Goal: Task Accomplishment & Management: Use online tool/utility

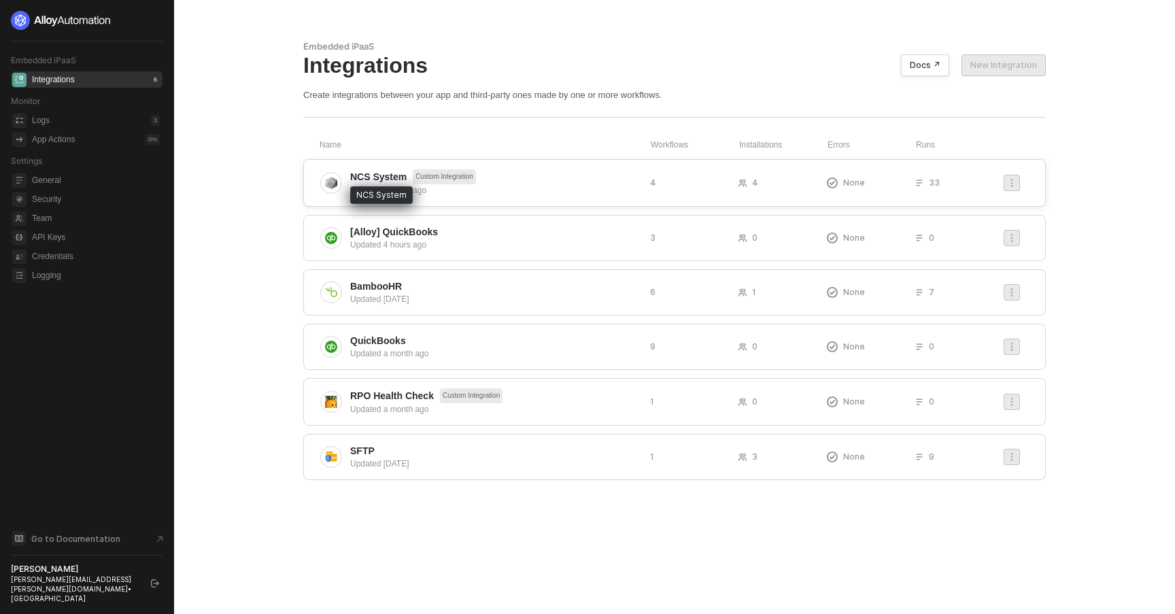
click at [371, 177] on span "NCS System" at bounding box center [378, 177] width 56 height 14
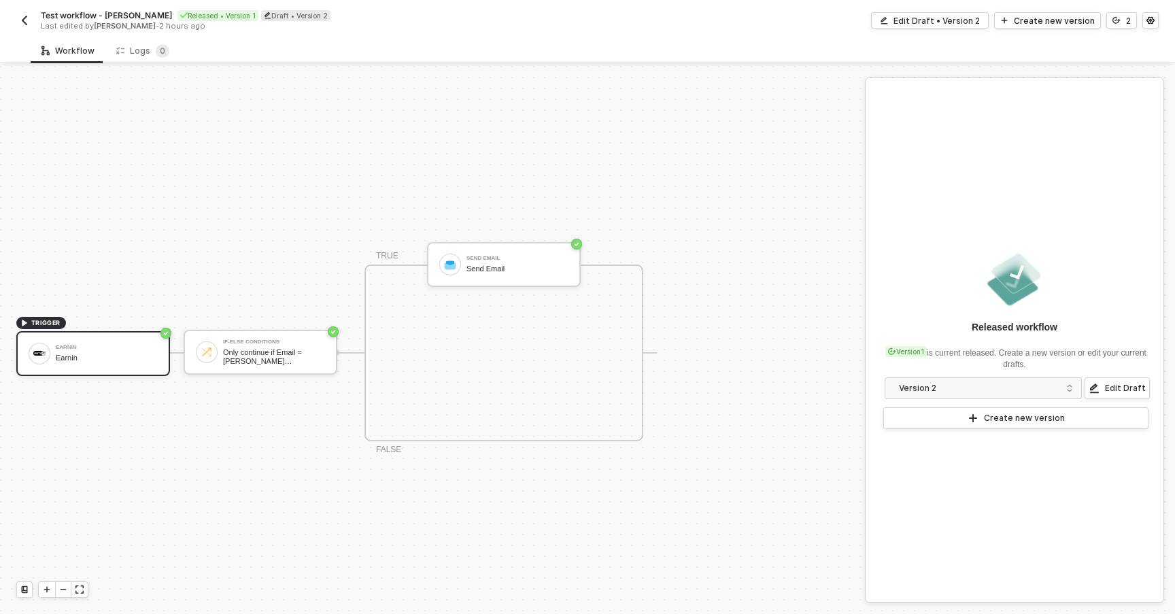
scroll to position [25, 0]
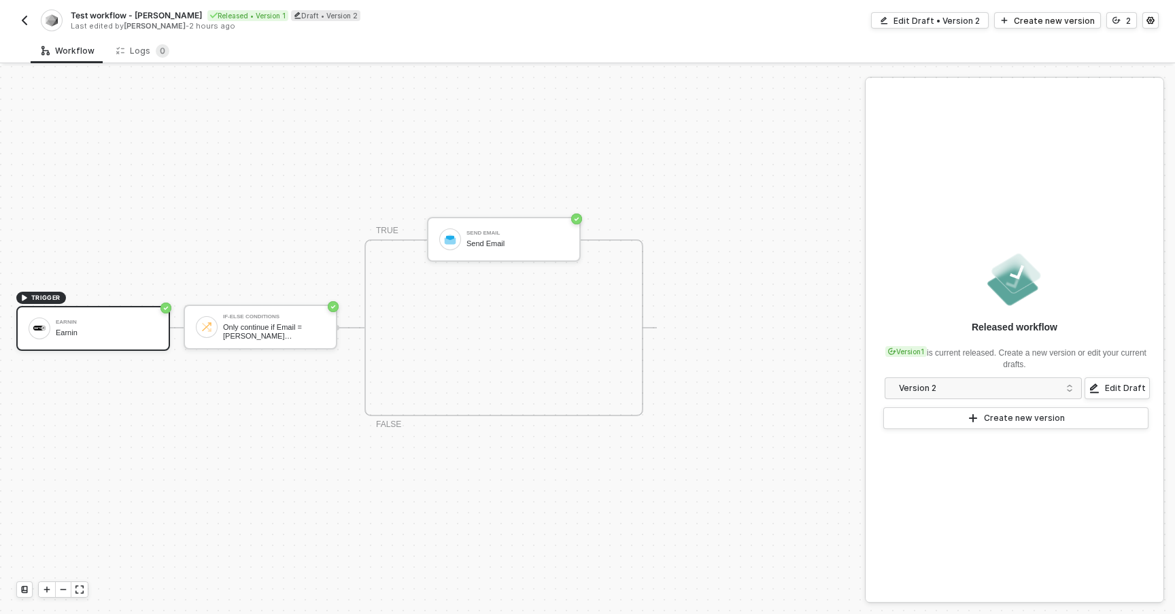
click at [25, 12] on button "button" at bounding box center [24, 20] width 16 height 16
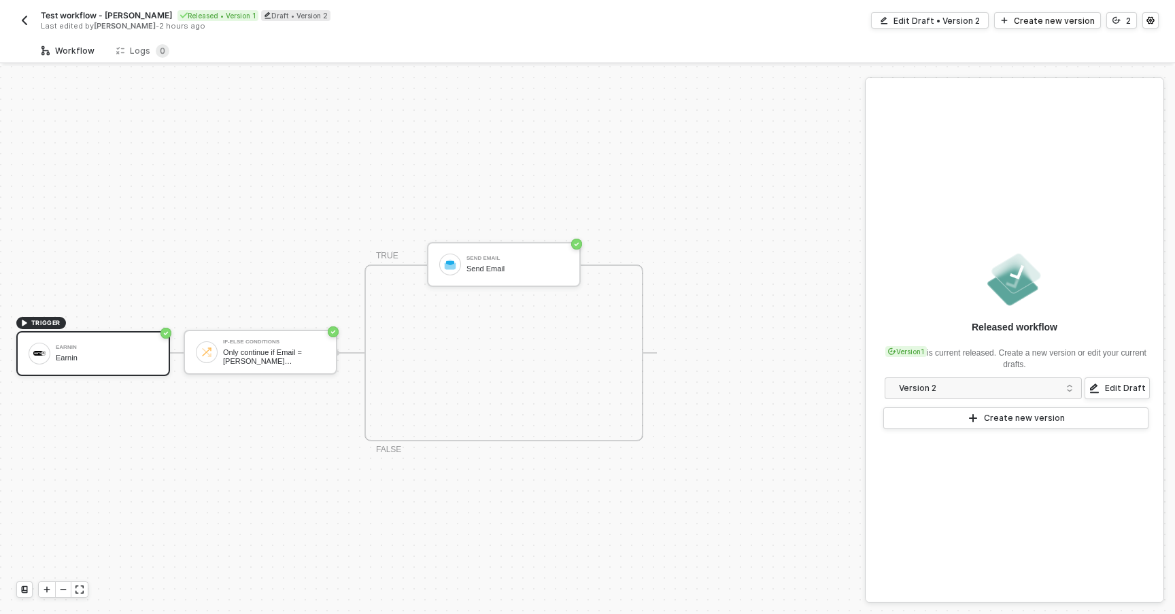
scroll to position [25, 0]
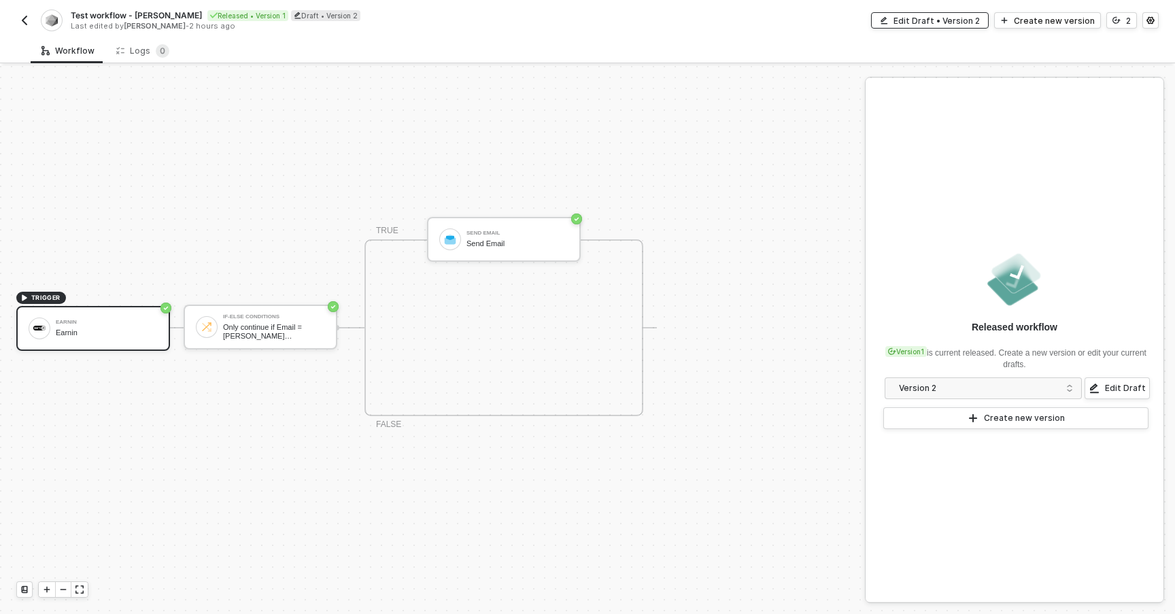
click at [934, 26] on div "Edit Draft • Version 2" at bounding box center [937, 21] width 86 height 12
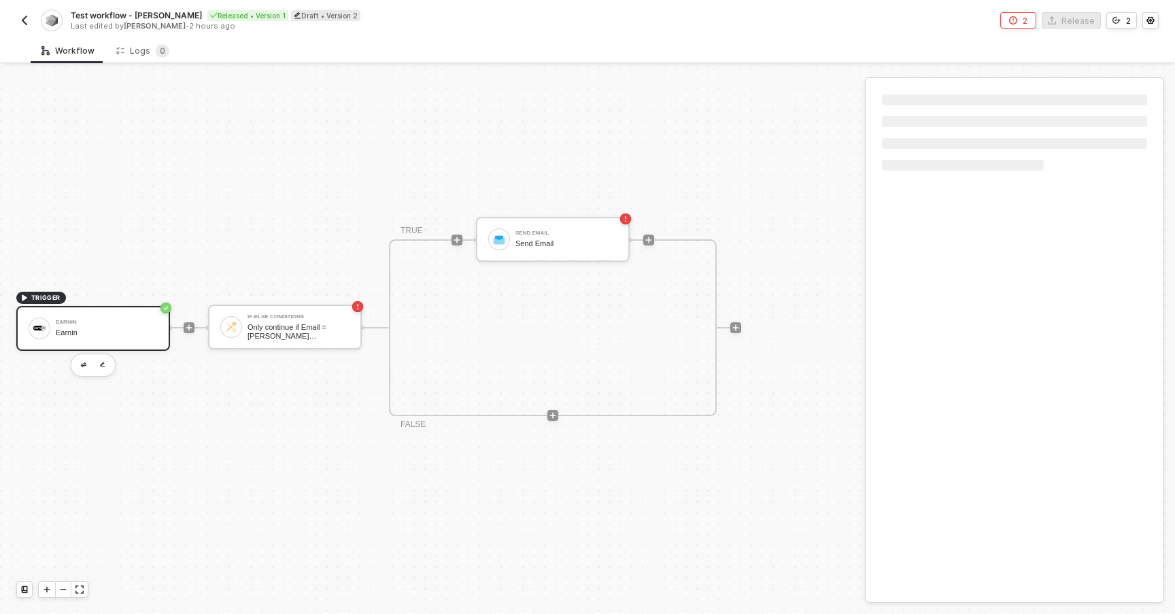
click at [118, 328] on div "Earnin" at bounding box center [107, 332] width 102 height 9
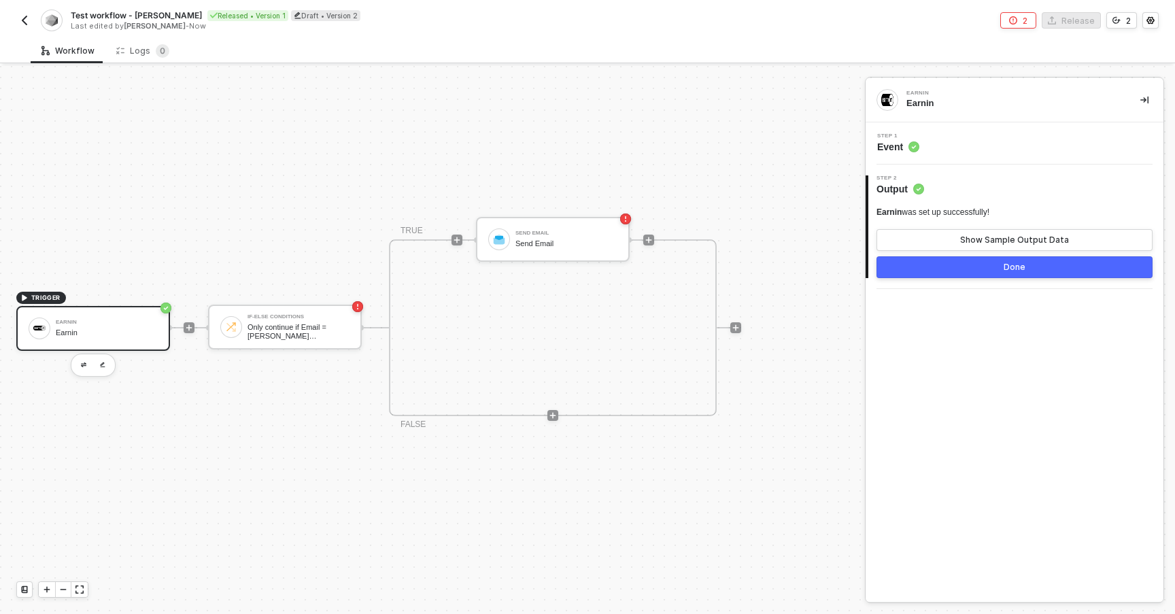
click at [942, 133] on div "Step 1 Event" at bounding box center [1016, 143] width 294 height 20
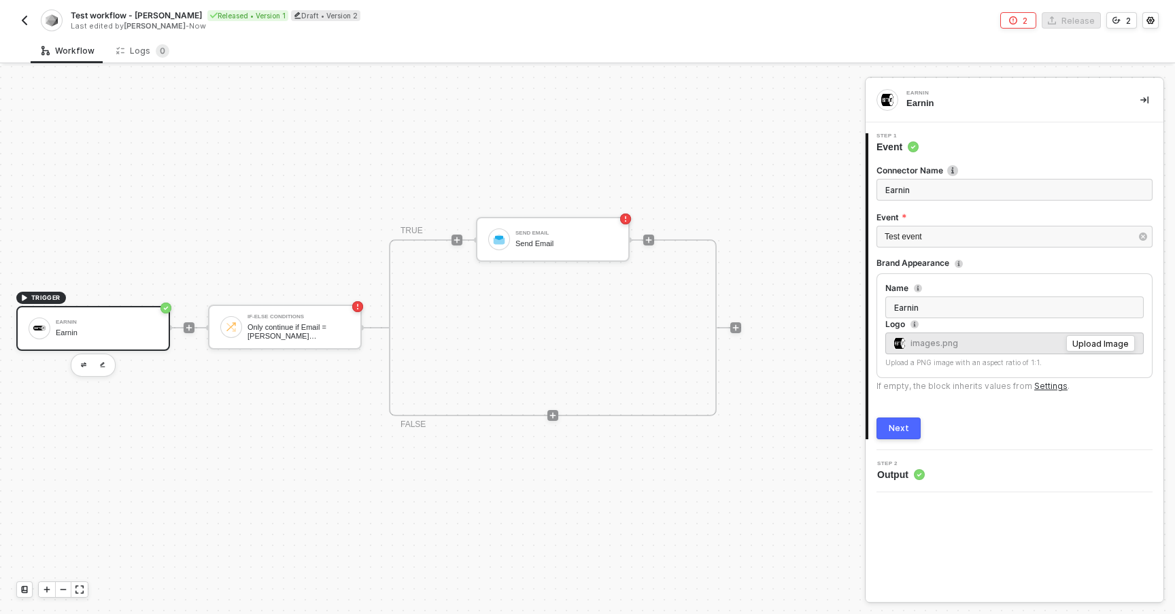
click at [143, 320] on div "Earnin" at bounding box center [107, 322] width 102 height 5
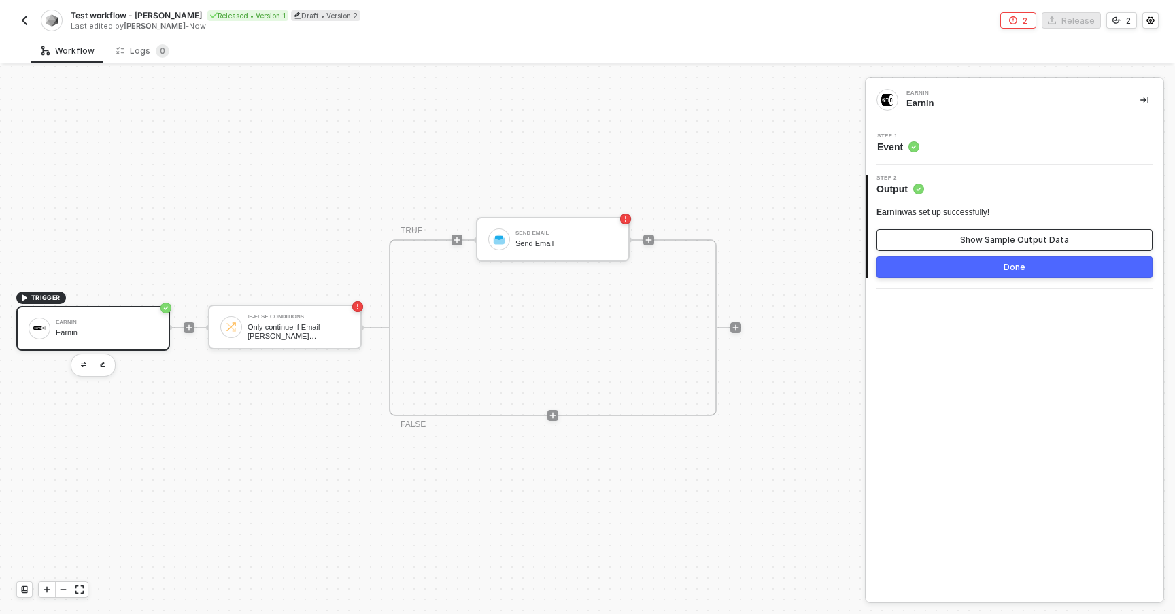
click at [968, 235] on div "Show Sample Output Data" at bounding box center [1014, 240] width 109 height 11
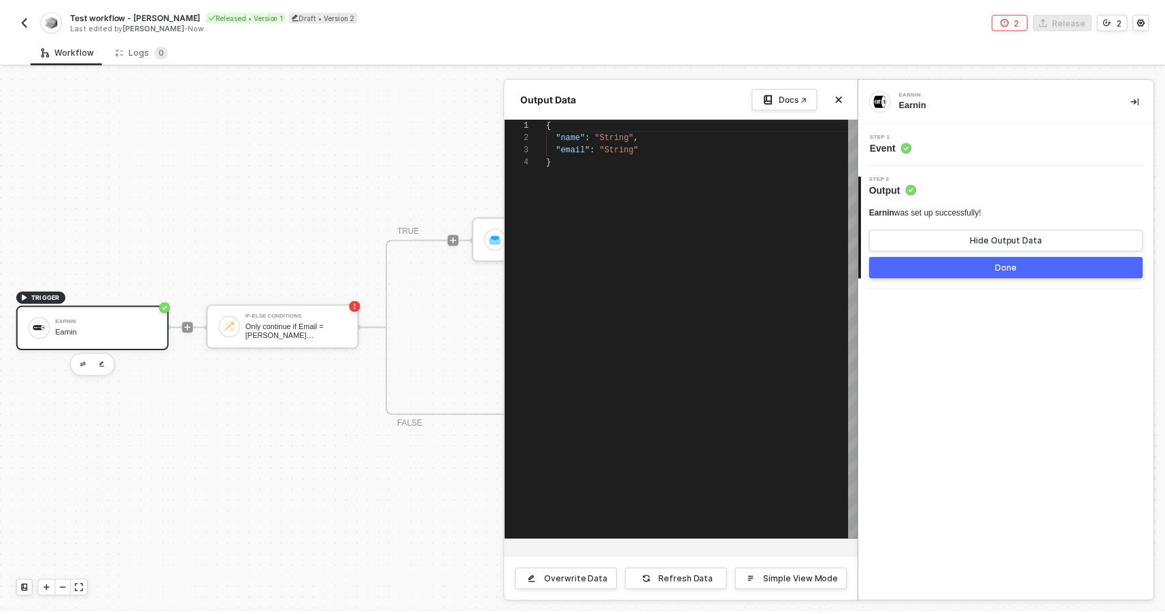
scroll to position [37, 0]
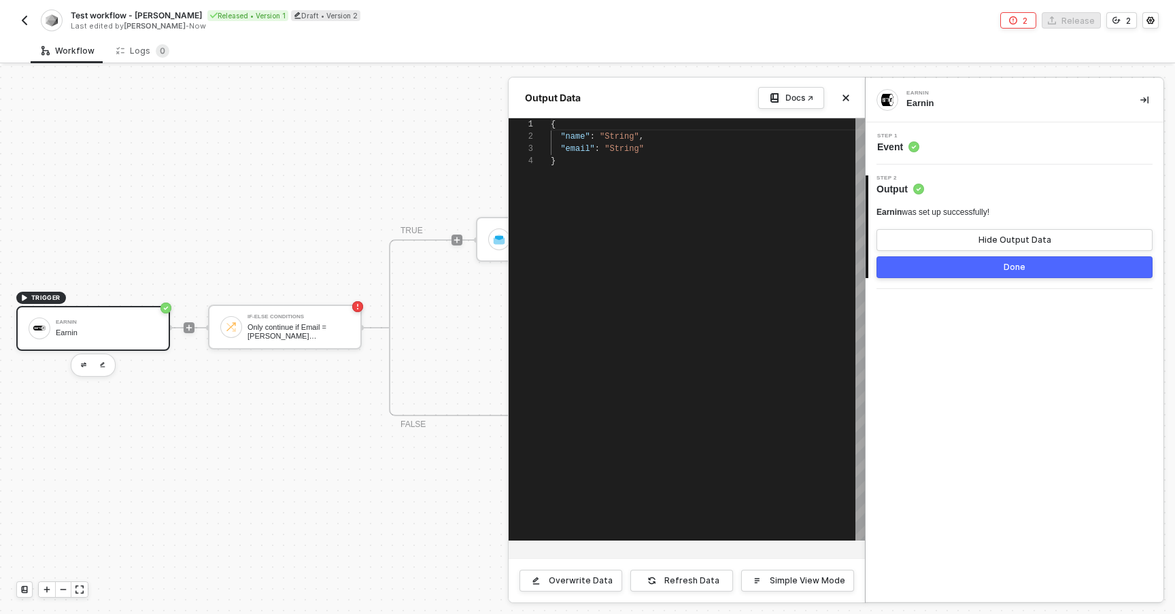
click at [379, 190] on div at bounding box center [587, 340] width 1175 height 548
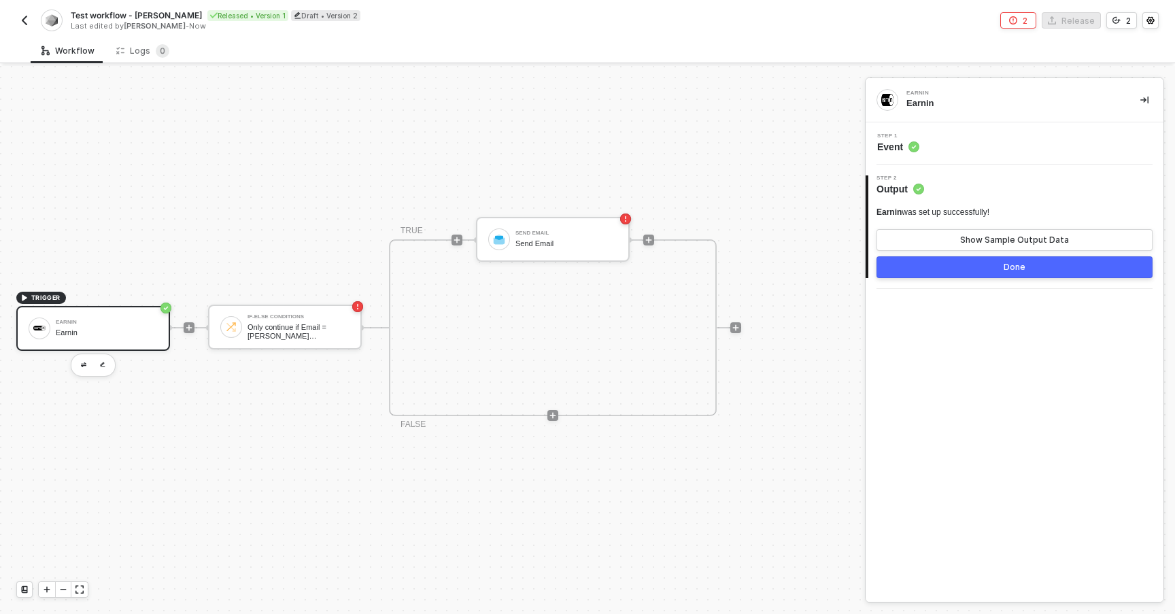
click at [77, 84] on div "TRIGGER Earnin Earnin If-Else Conditions Only continue if Email = [PERSON_NAME]…" at bounding box center [429, 327] width 858 height 573
click at [143, 50] on div "Logs 0" at bounding box center [142, 51] width 53 height 14
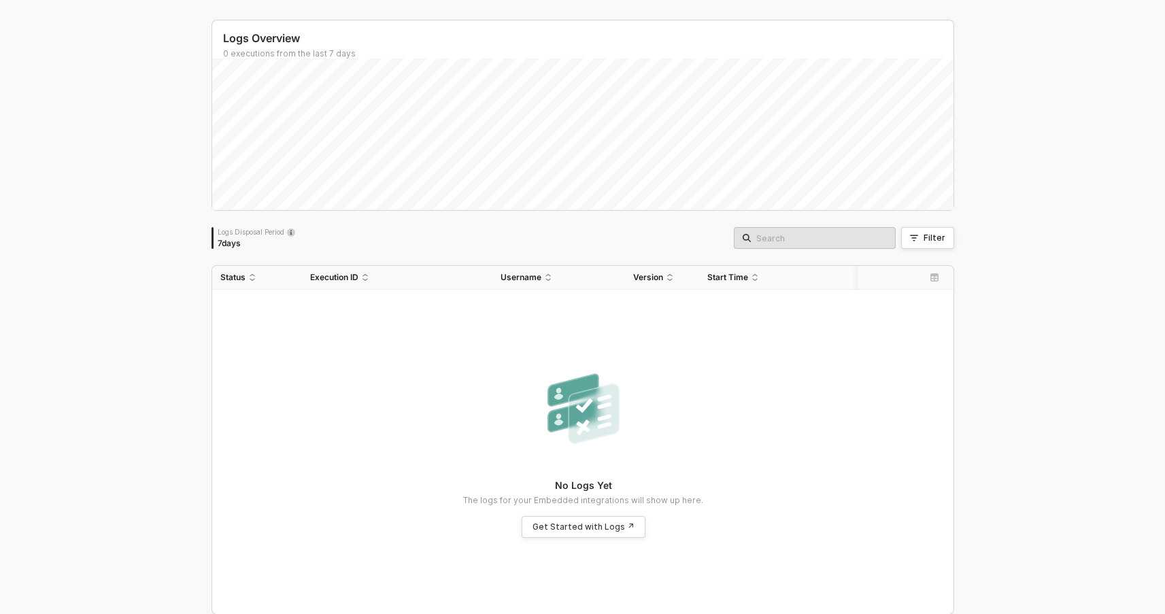
scroll to position [0, 0]
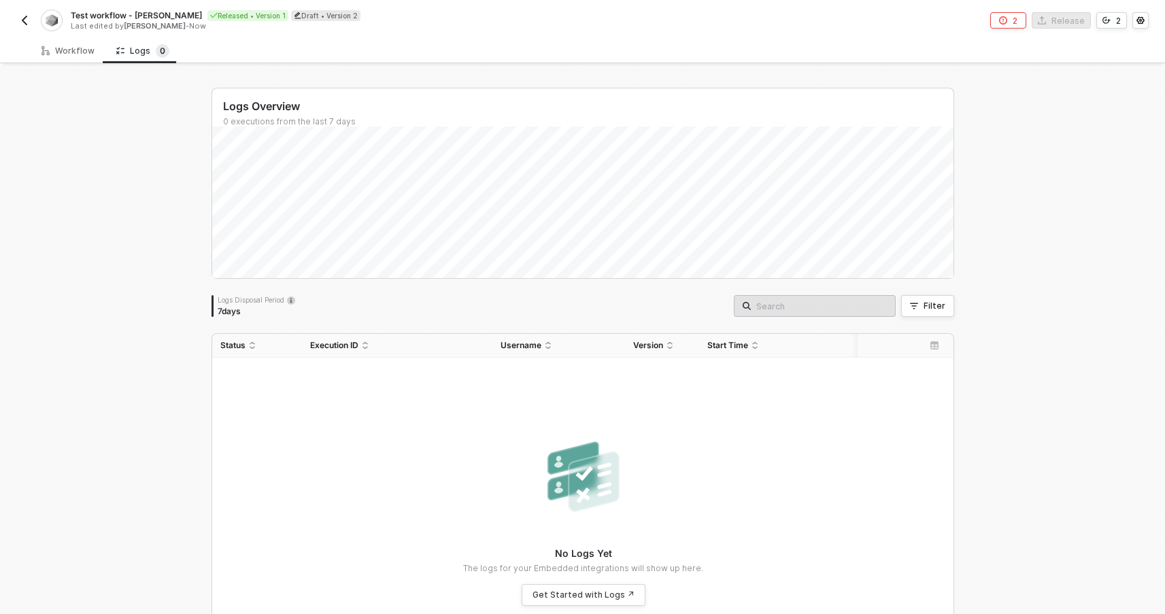
click at [20, 15] on img "button" at bounding box center [24, 20] width 11 height 11
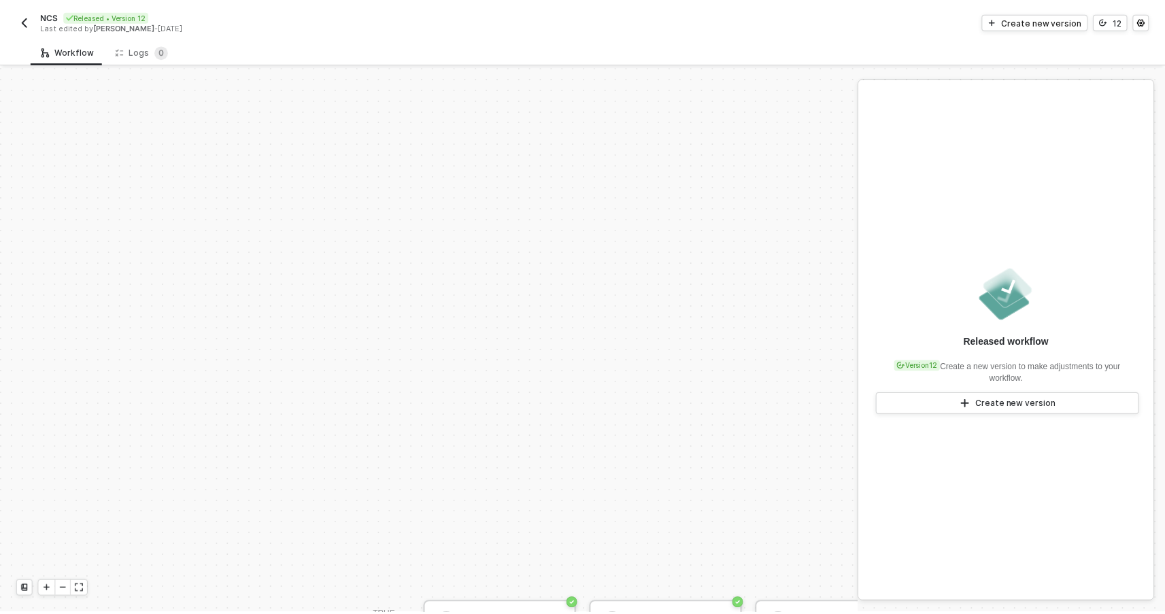
scroll to position [324, 0]
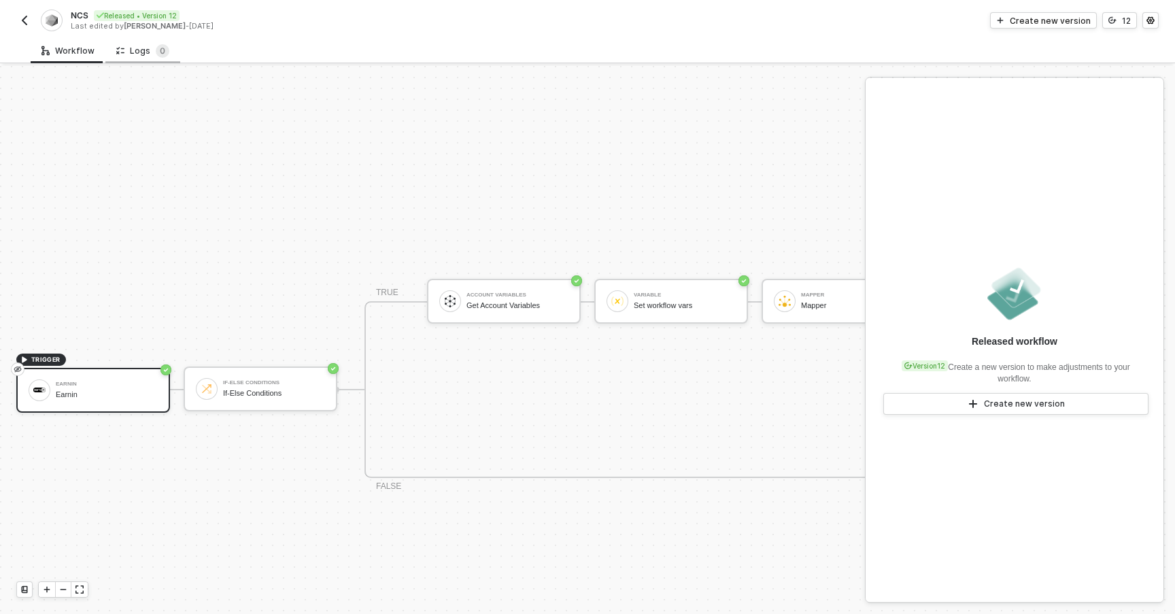
click at [139, 52] on div "Logs 0" at bounding box center [142, 51] width 53 height 14
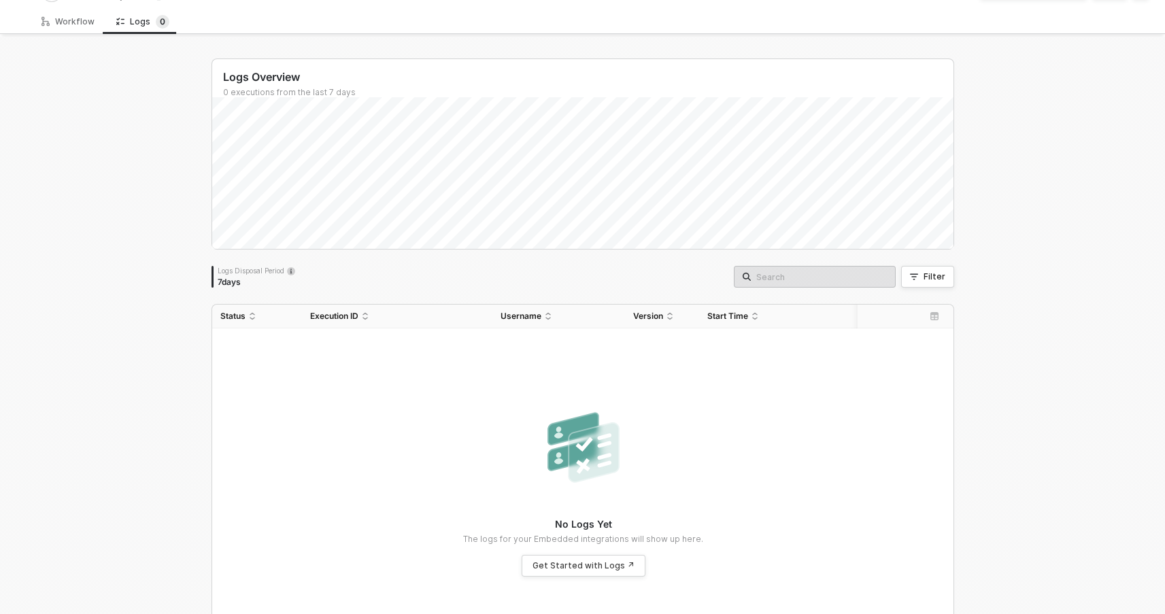
scroll to position [0, 0]
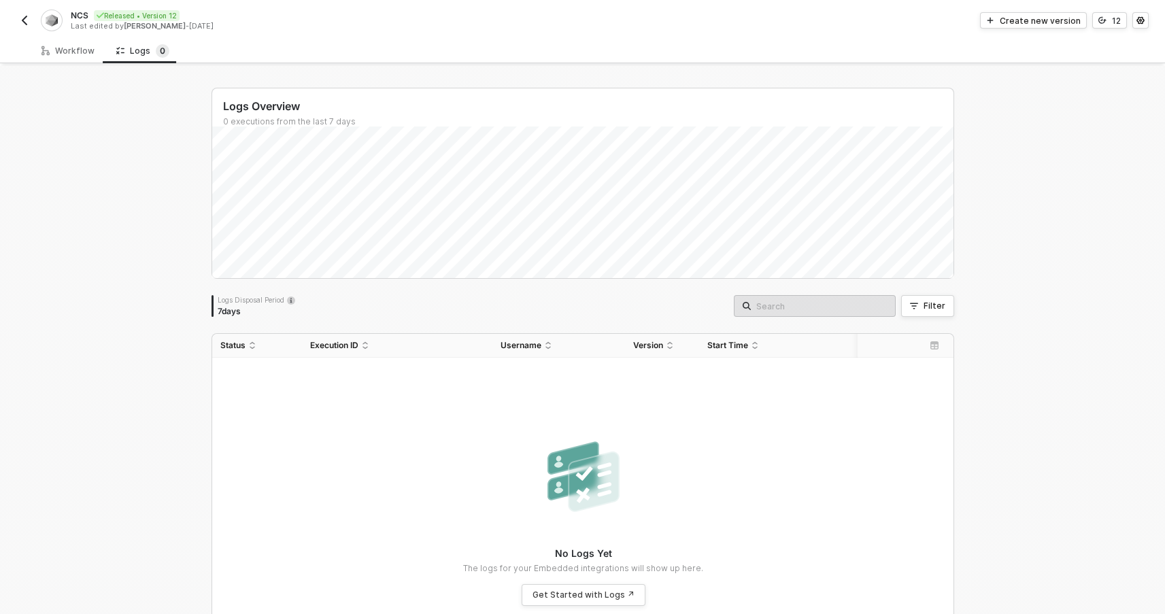
click at [28, 20] on img "button" at bounding box center [24, 20] width 11 height 11
